Goal: Task Accomplishment & Management: Manage account settings

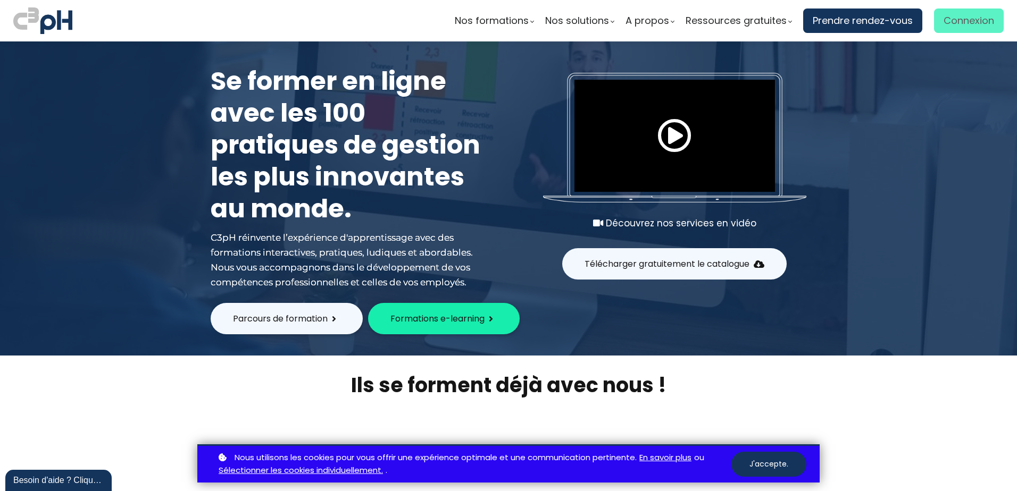
click at [979, 20] on span "Connexion" at bounding box center [968, 21] width 51 height 16
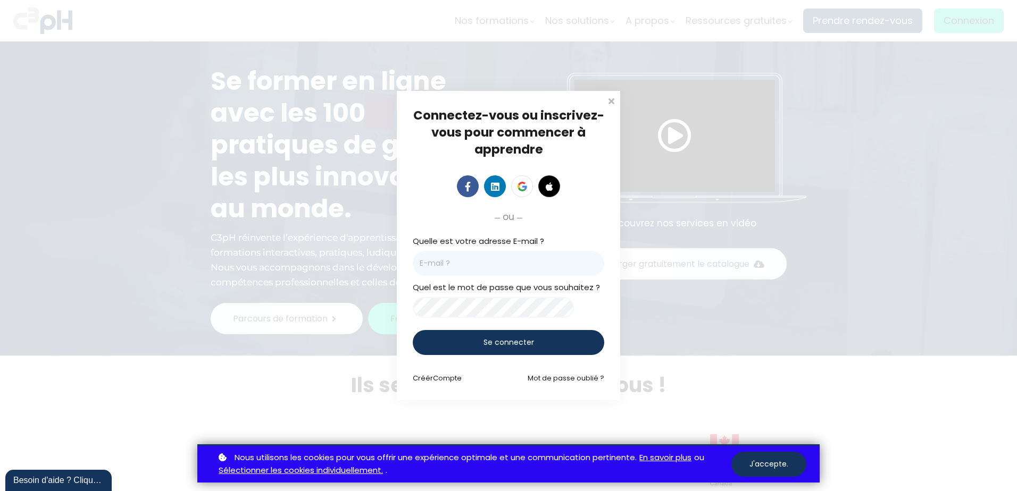
drag, startPoint x: 500, startPoint y: 257, endPoint x: 493, endPoint y: 265, distance: 10.6
click at [496, 263] on input "email" at bounding box center [508, 263] width 191 height 25
type input "potvinj@picheinc.com"
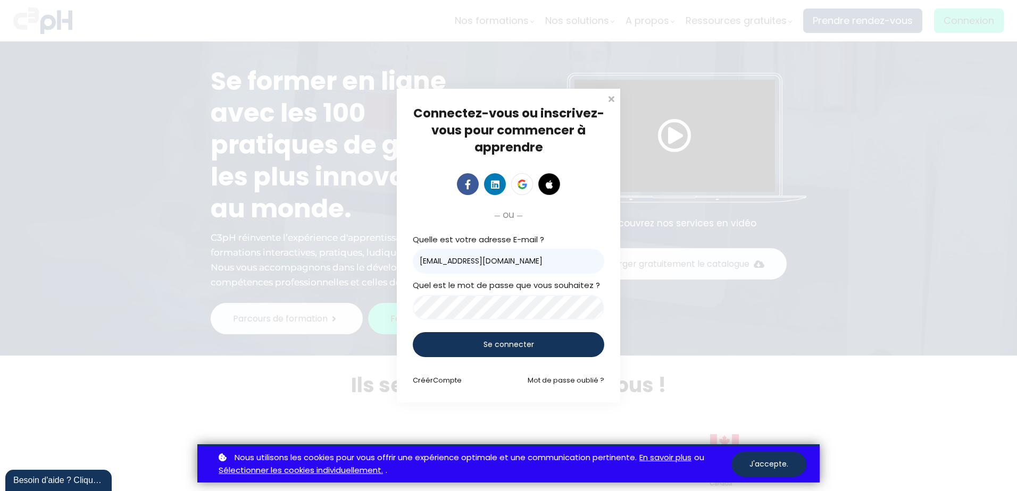
click at [496, 346] on span "Se connecter" at bounding box center [508, 344] width 51 height 11
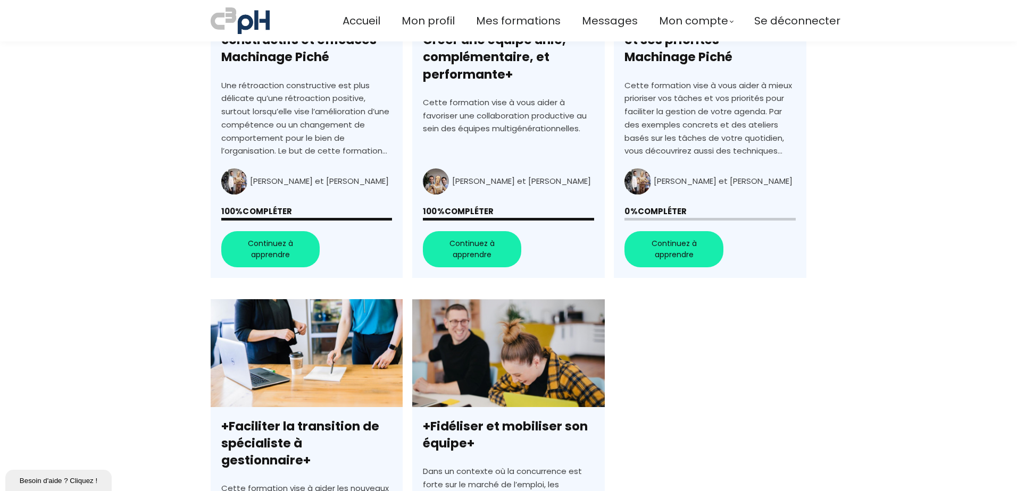
scroll to position [319, 0]
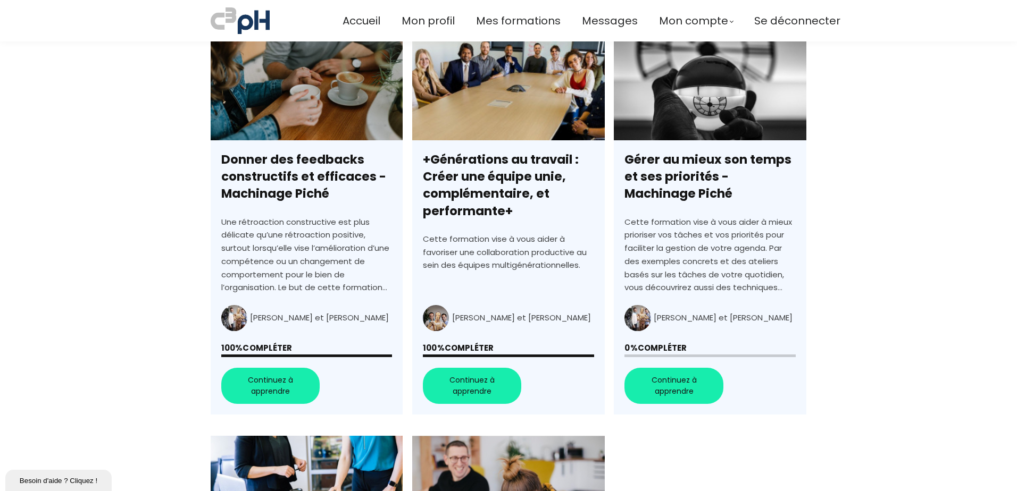
click at [683, 385] on link "Gérer au mieux son temps et ses priorités - Machinage Piché" at bounding box center [710, 223] width 192 height 382
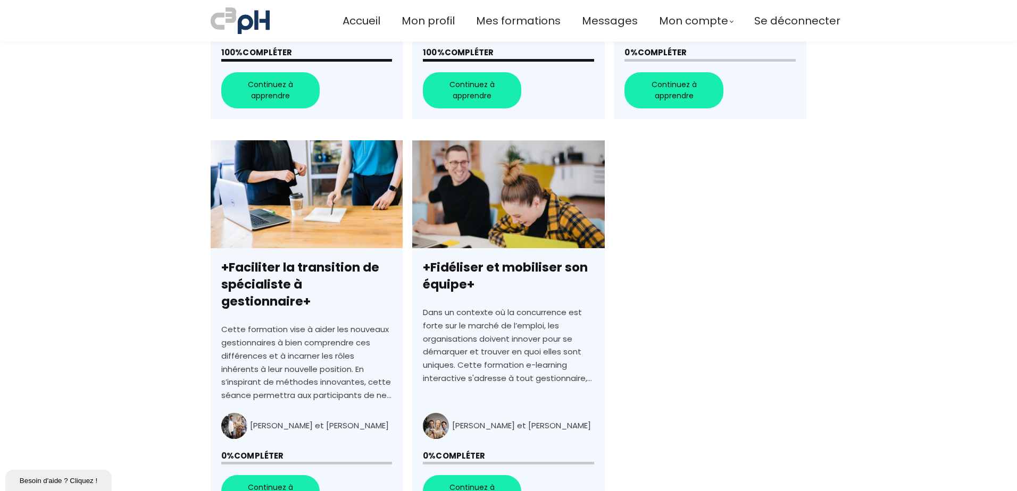
scroll to position [638, 0]
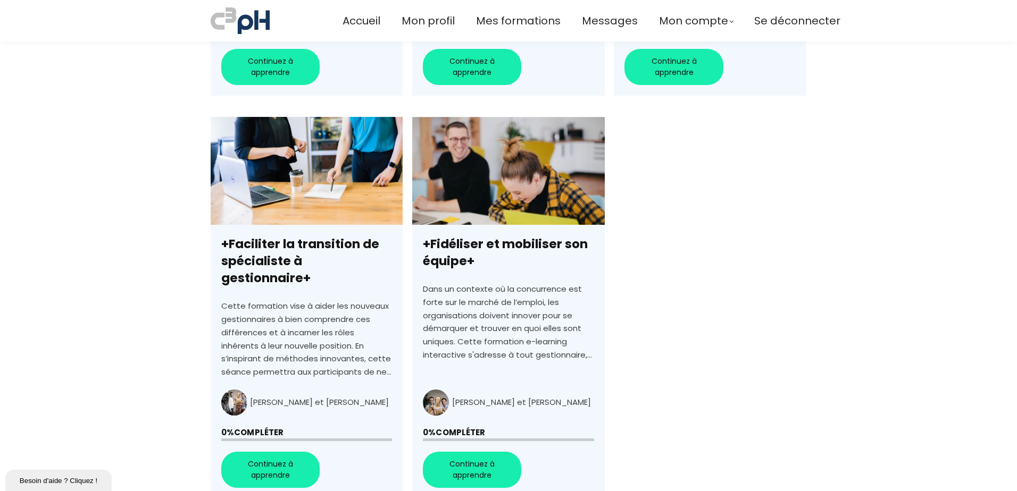
click at [269, 451] on link "+Faciliter la transition de spécialiste à gestionnaire+" at bounding box center [307, 308] width 192 height 382
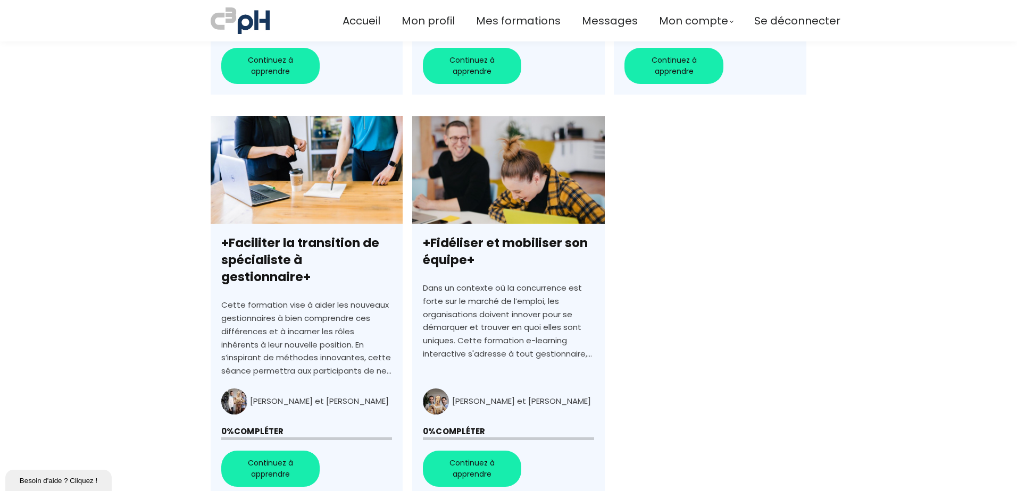
scroll to position [691, 0]
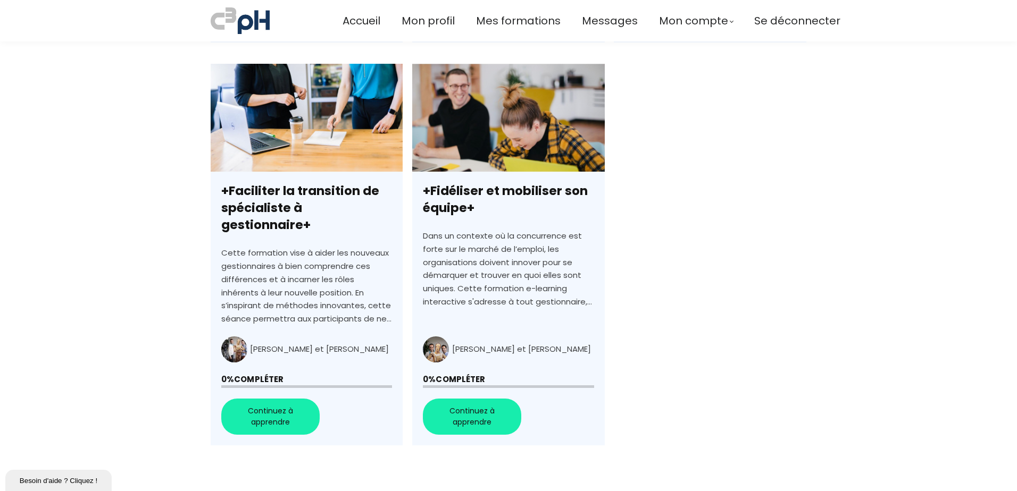
click at [483, 399] on link "+Fidéliser et mobiliser son équipe+" at bounding box center [508, 255] width 192 height 382
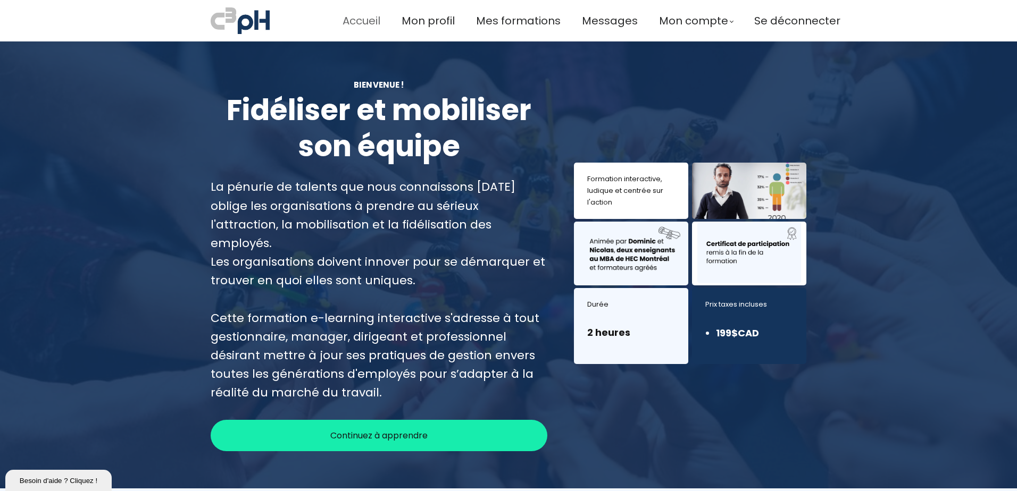
click at [375, 19] on span "Accueil" at bounding box center [361, 21] width 38 height 18
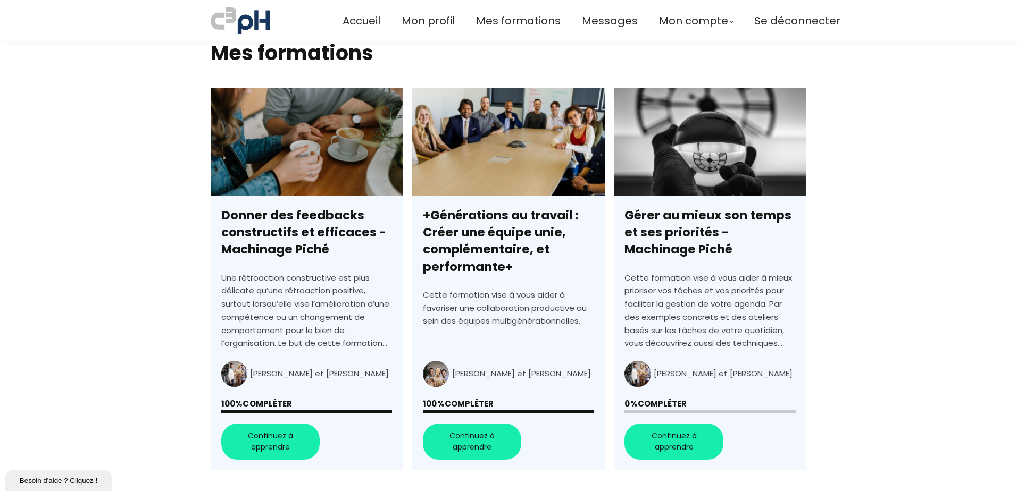
scroll to position [372, 0]
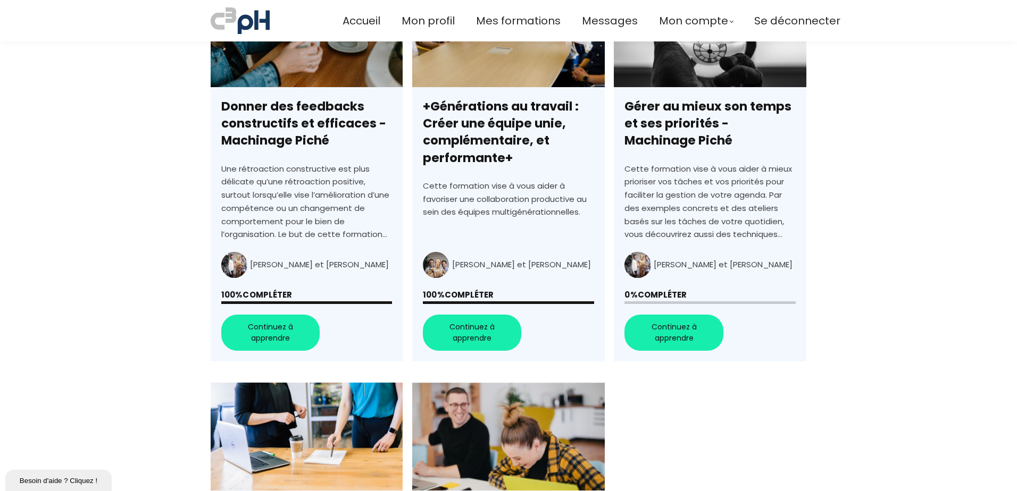
click at [486, 332] on link "+Générations au travail : Créer une équipe unie, complémentaire, et performante+" at bounding box center [508, 170] width 192 height 382
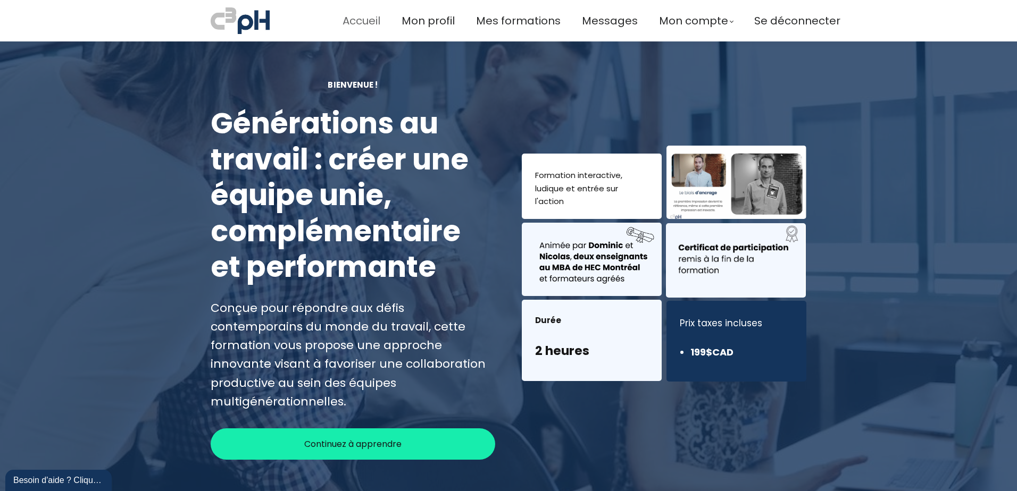
click at [342, 17] on span "Accueil" at bounding box center [361, 21] width 38 height 18
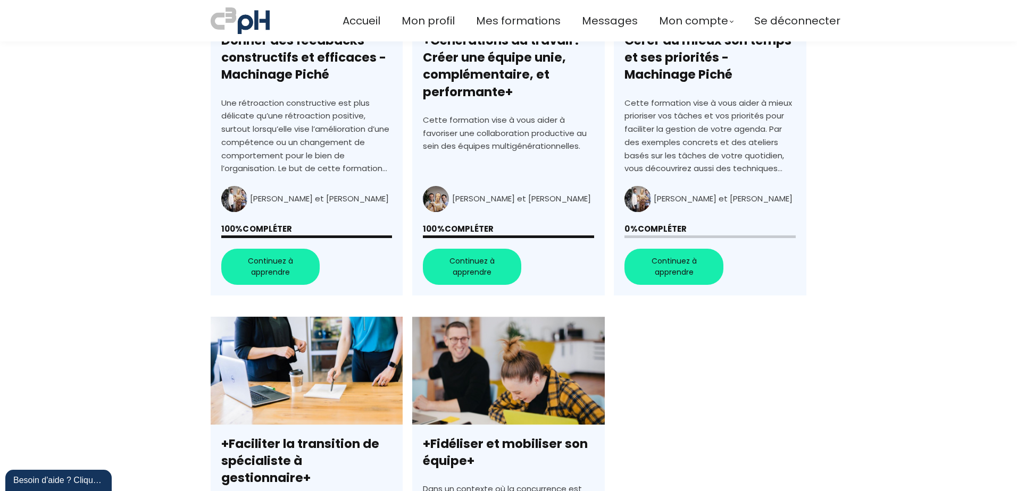
scroll to position [319, 0]
